Goal: Task Accomplishment & Management: Use online tool/utility

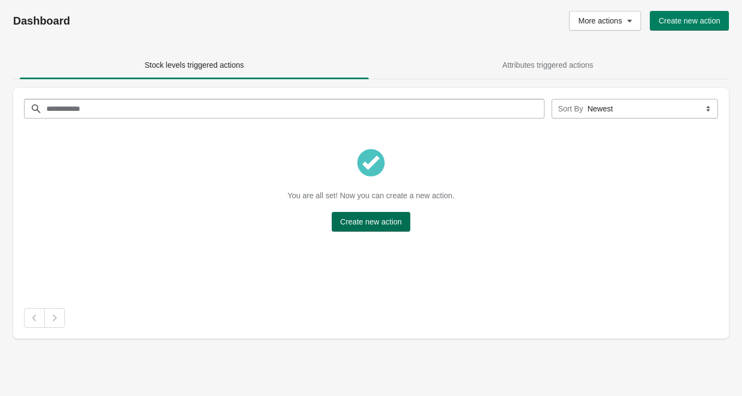
click at [390, 222] on span "Create new action" at bounding box center [372, 221] width 62 height 9
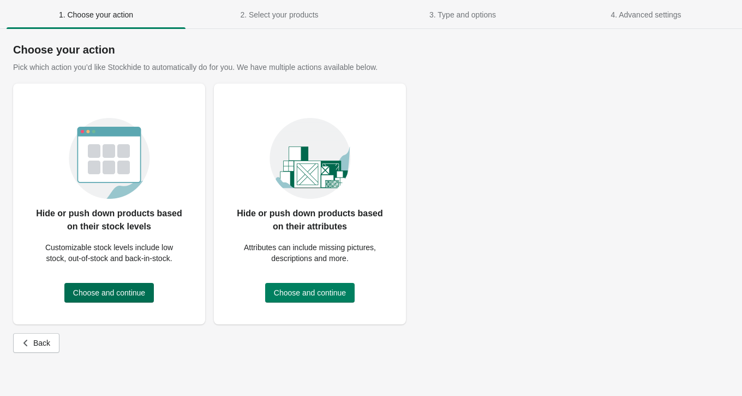
click at [127, 283] on button "Choose and continue" at bounding box center [109, 293] width 90 height 20
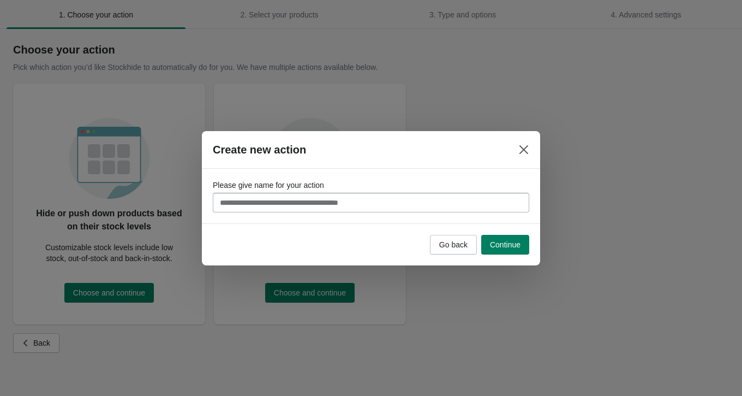
click at [430, 199] on input "Please give name for your action" at bounding box center [371, 203] width 317 height 20
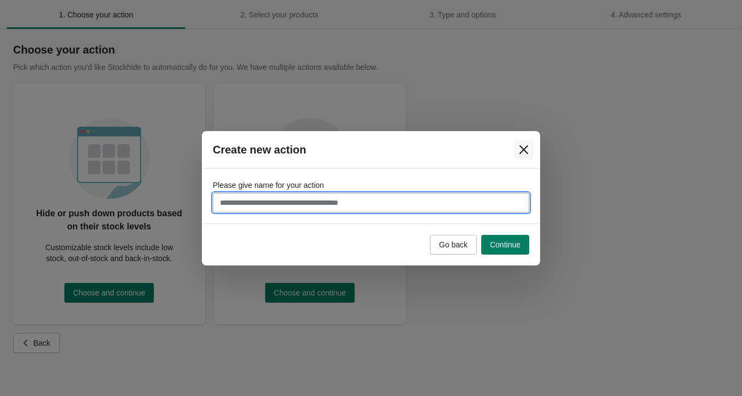
click at [524, 150] on icon "Close" at bounding box center [524, 149] width 9 height 9
